Goal: Information Seeking & Learning: Learn about a topic

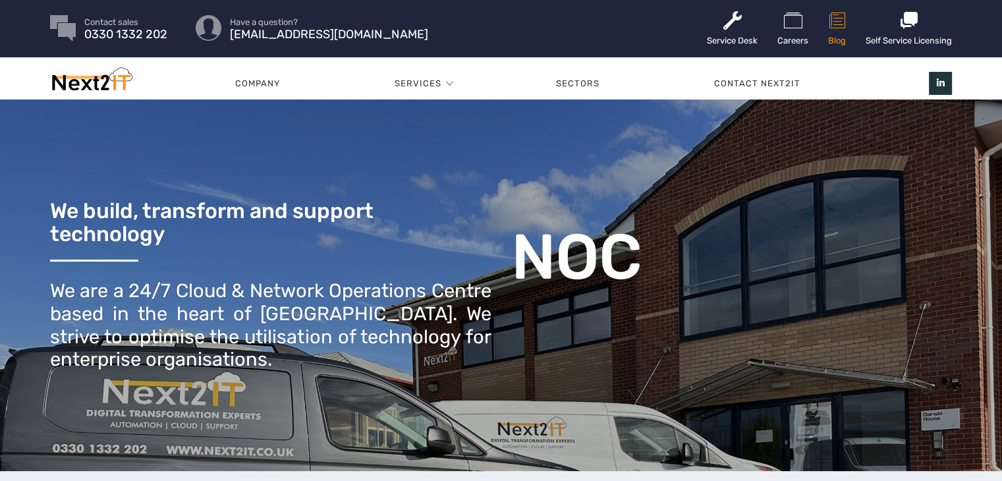
click at [838, 32] on link "Blog" at bounding box center [837, 28] width 18 height 57
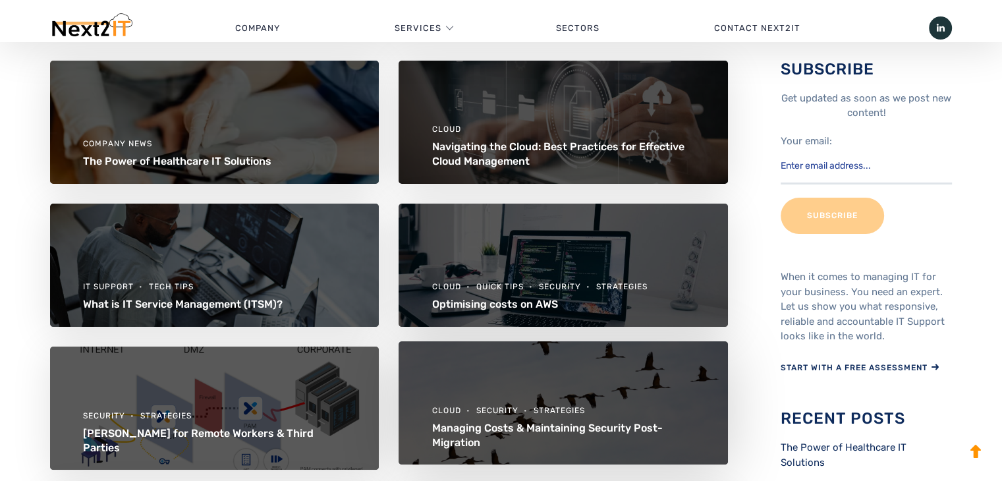
scroll to position [132, 0]
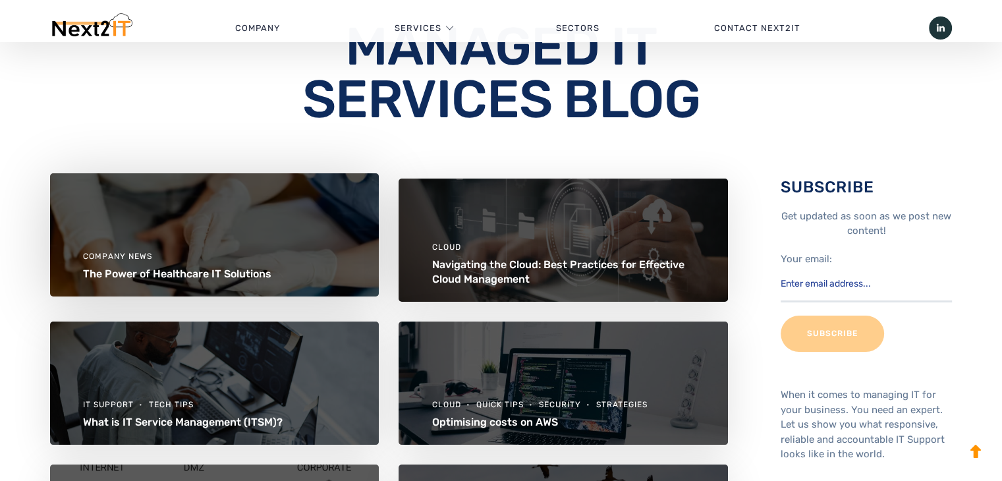
click at [250, 273] on link "The Power of Healthcare IT Solutions" at bounding box center [177, 273] width 188 height 13
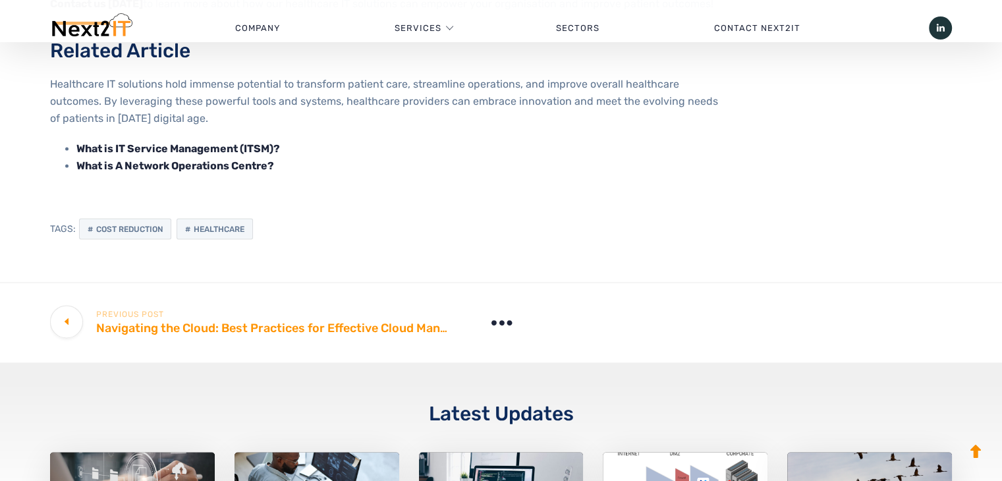
scroll to position [2042, 0]
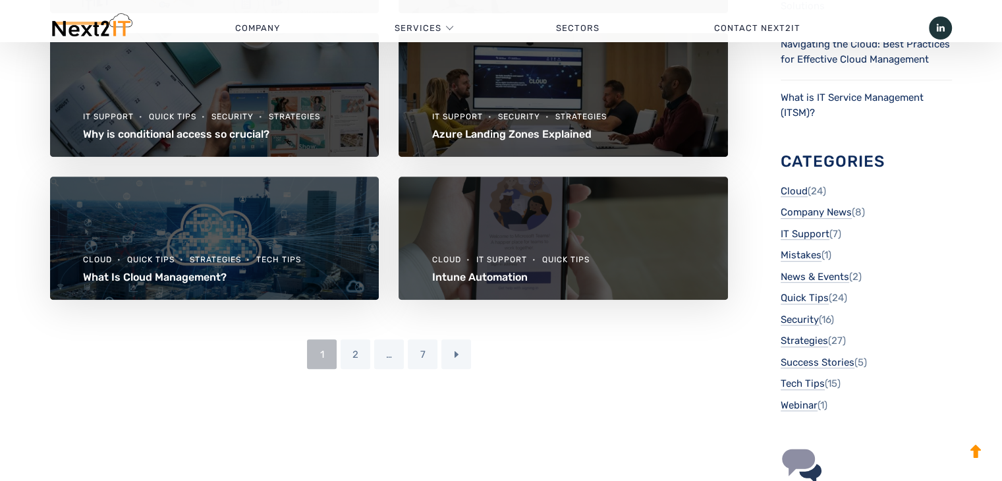
scroll to position [725, 0]
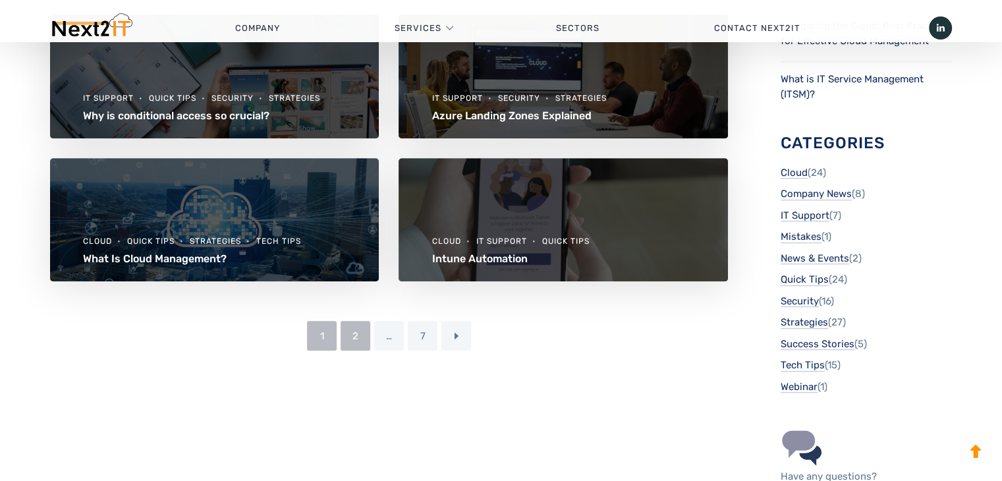
drag, startPoint x: 358, startPoint y: 343, endPoint x: 356, endPoint y: 327, distance: 15.3
click at [358, 343] on link "2" at bounding box center [356, 336] width 30 height 30
